Goal: Book appointment/travel/reservation

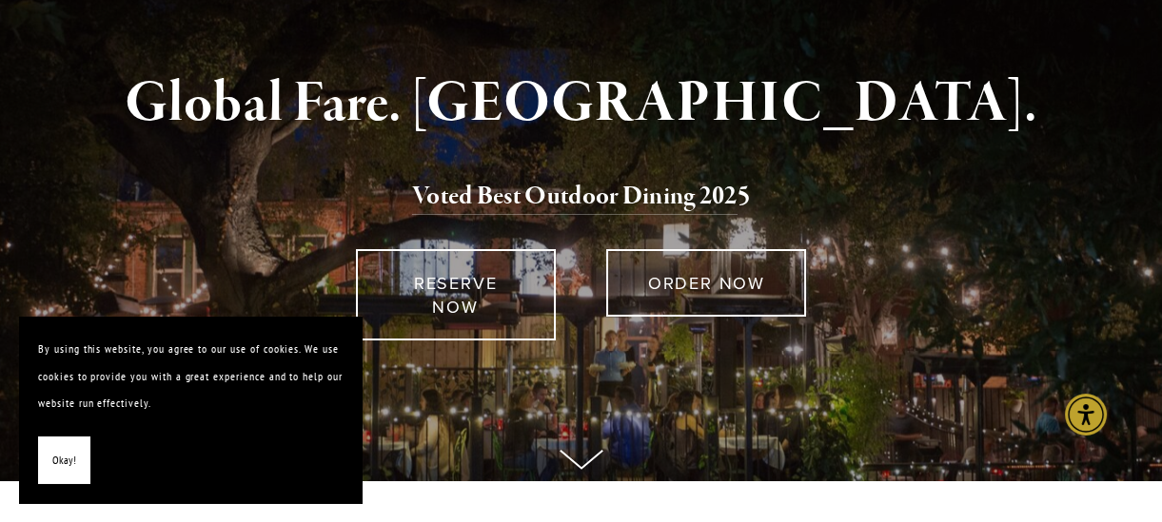
scroll to position [11, 0]
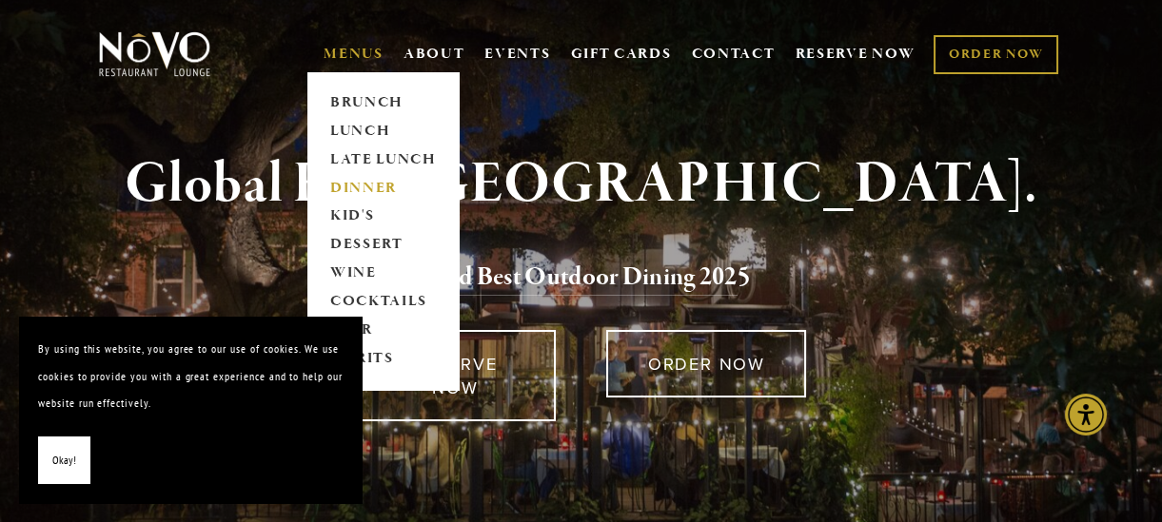
click at [358, 187] on link "DINNER" at bounding box center [383, 188] width 119 height 29
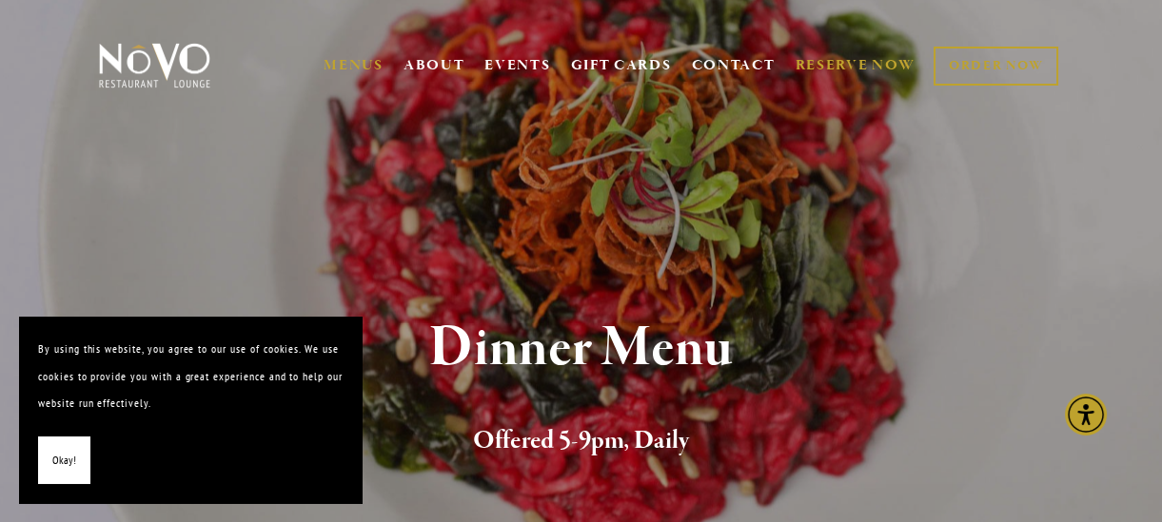
click at [839, 59] on link "RESERVE NOW" at bounding box center [855, 66] width 120 height 36
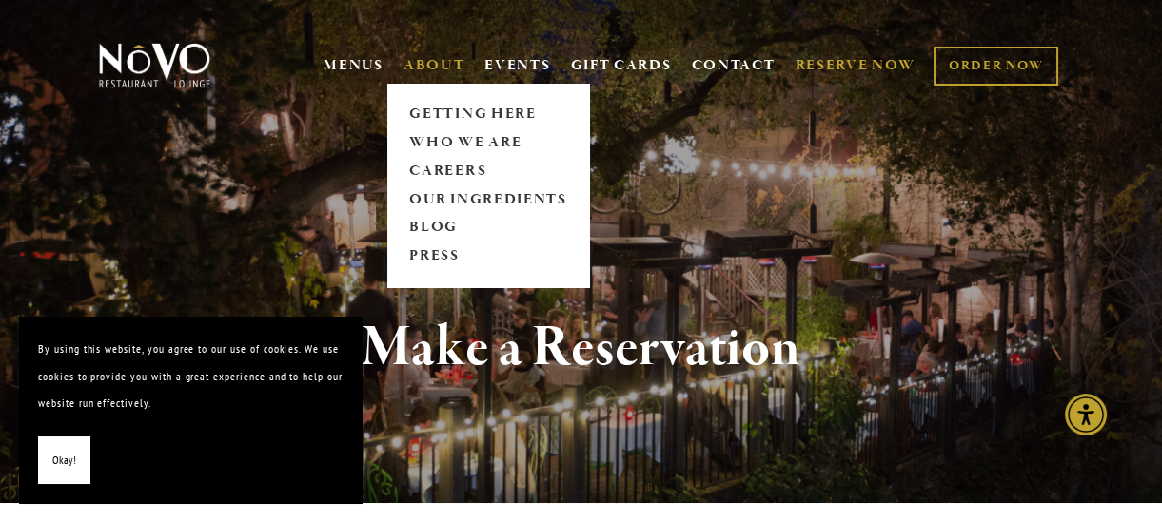
click at [416, 67] on link "ABOUT" at bounding box center [435, 65] width 62 height 19
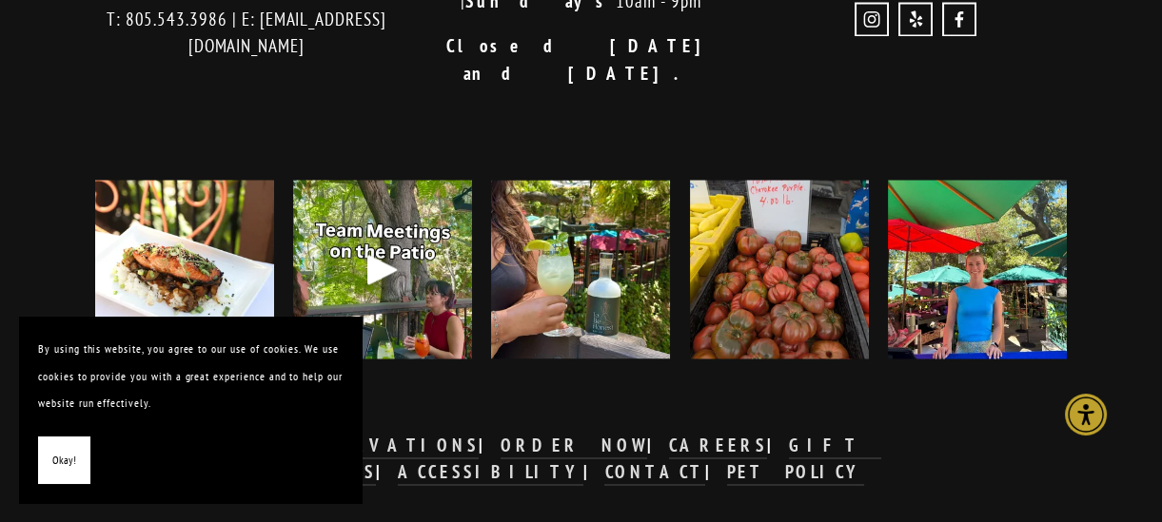
scroll to position [5147, 0]
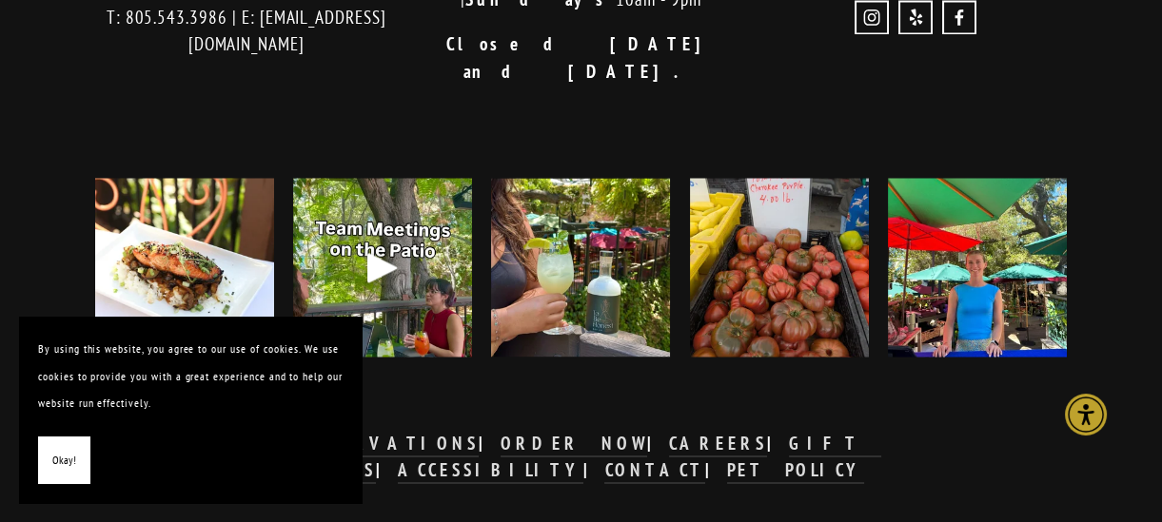
click at [581, 226] on img at bounding box center [580, 267] width 179 height 179
click at [864, 459] on strong "PET POLICY" at bounding box center [795, 470] width 137 height 23
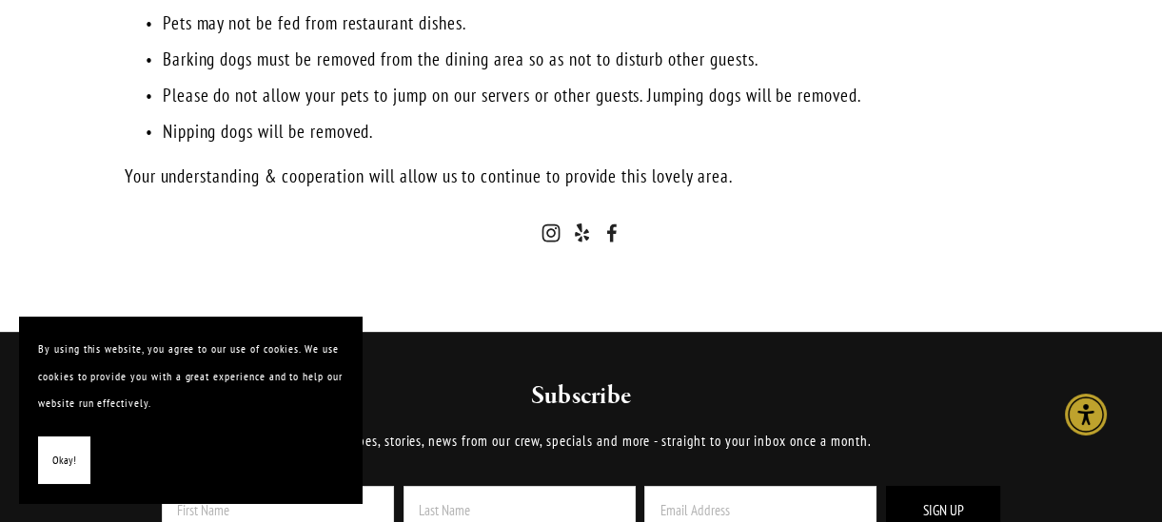
scroll to position [784, 0]
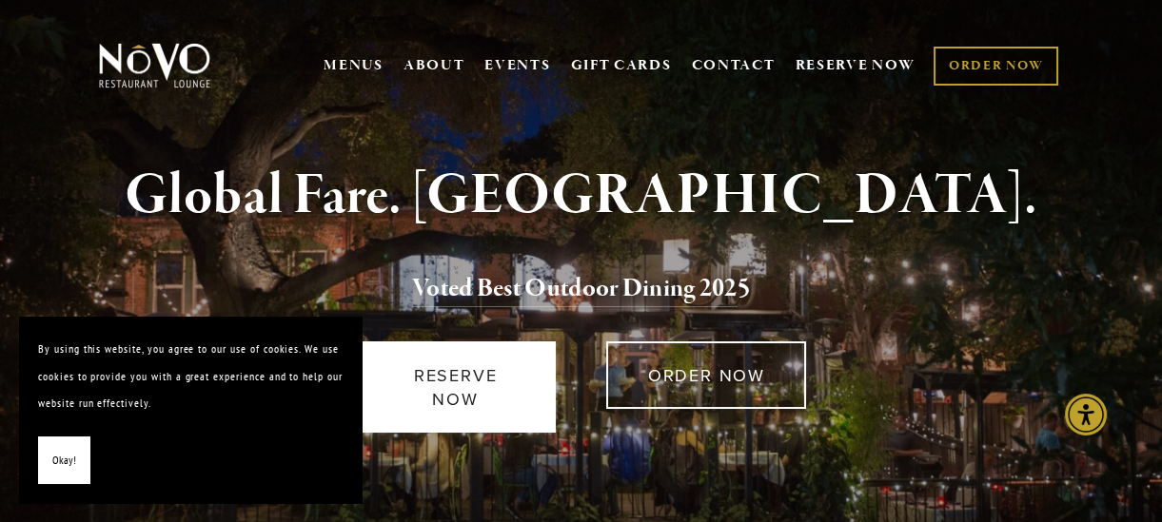
click at [457, 380] on link "RESERVE NOW" at bounding box center [456, 387] width 200 height 91
